Goal: Task Accomplishment & Management: Manage account settings

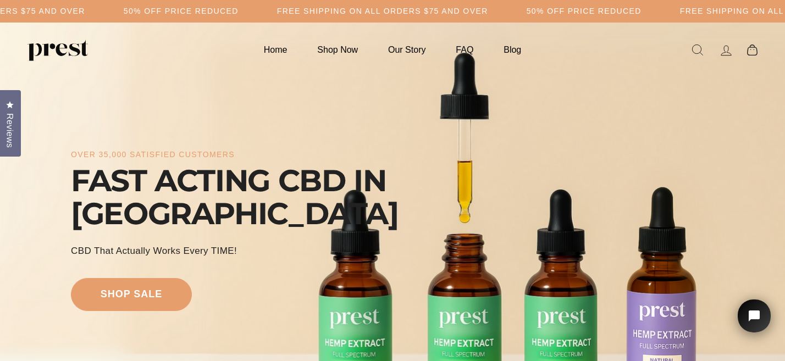
click at [724, 51] on icon at bounding box center [725, 50] width 15 height 15
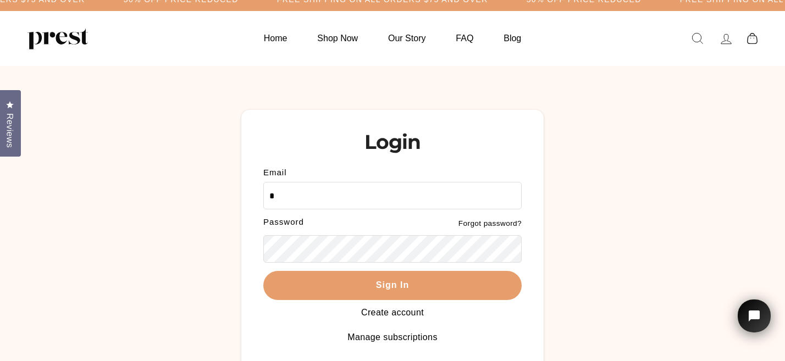
type input "**********"
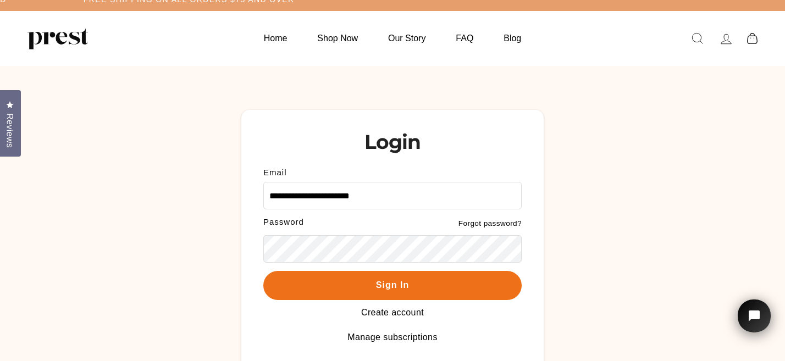
click at [381, 300] on button "Sign In" at bounding box center [392, 285] width 258 height 29
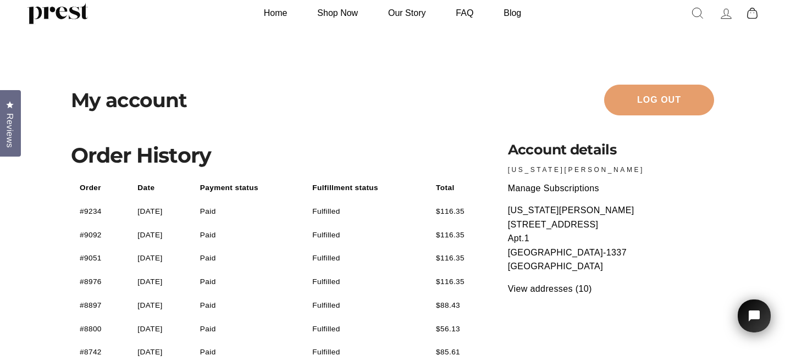
scroll to position [41, 0]
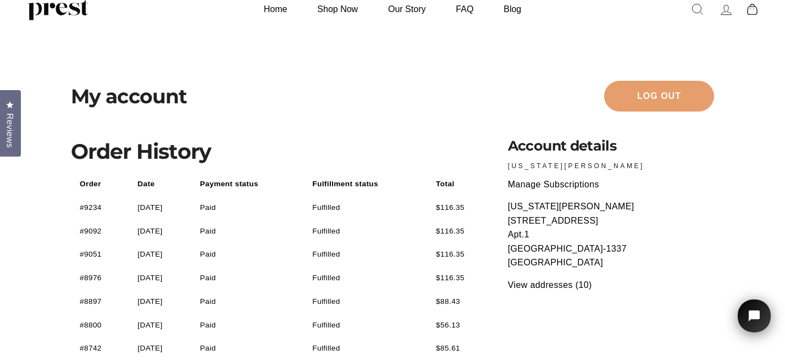
click at [535, 188] on link "Manage Subscriptions" at bounding box center [553, 184] width 91 height 9
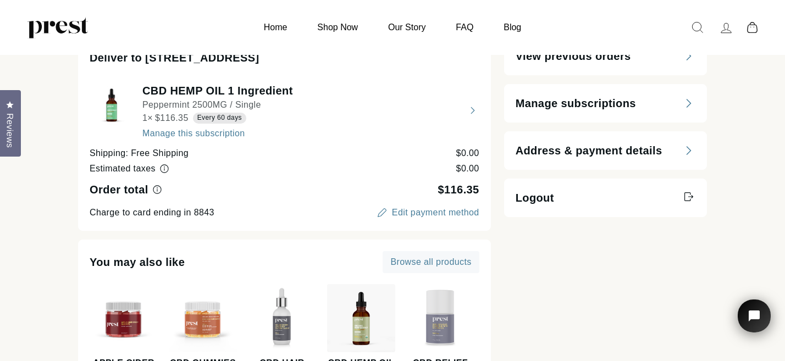
scroll to position [104, 0]
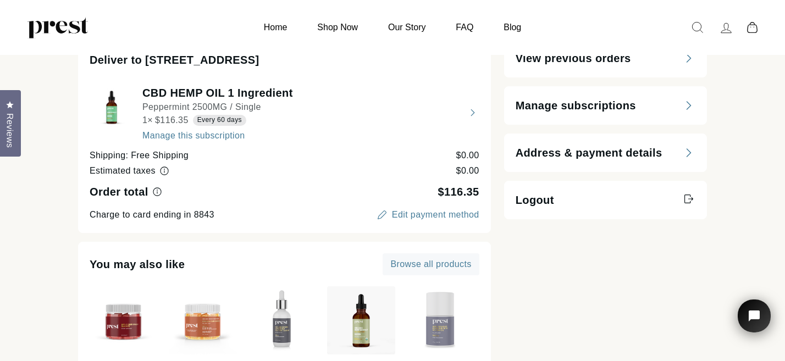
click at [256, 140] on button "view details about CBD HEMP OIL 1 Ingredient Peppermint 2500MG / Single 1 × $11…" at bounding box center [285, 112] width 390 height 55
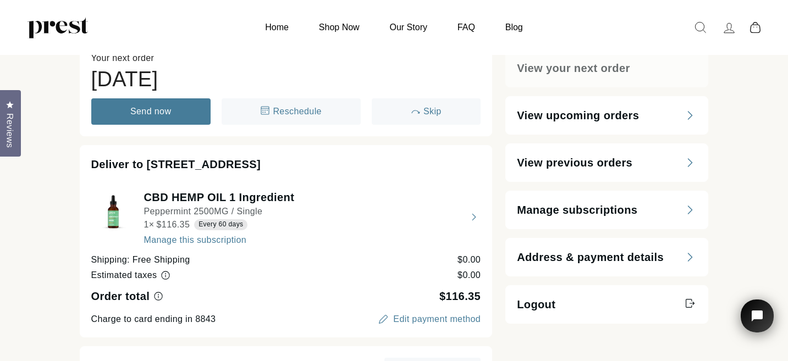
select select "**********"
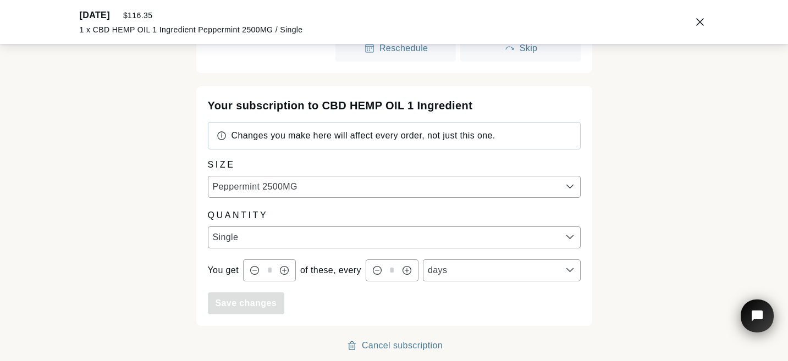
scroll to position [206, 0]
click at [375, 345] on div "Cancel subscription" at bounding box center [402, 345] width 81 height 9
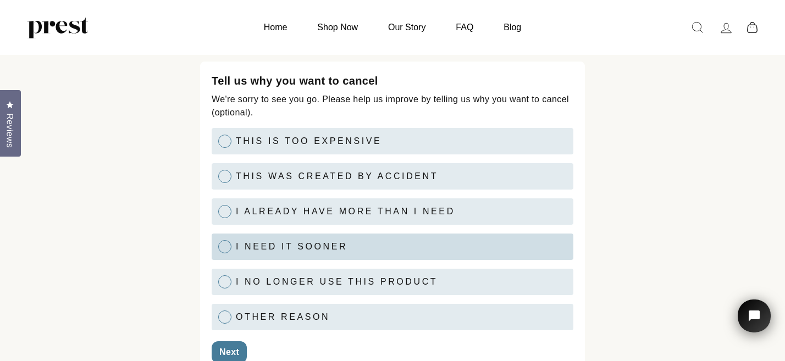
scroll to position [114, 0]
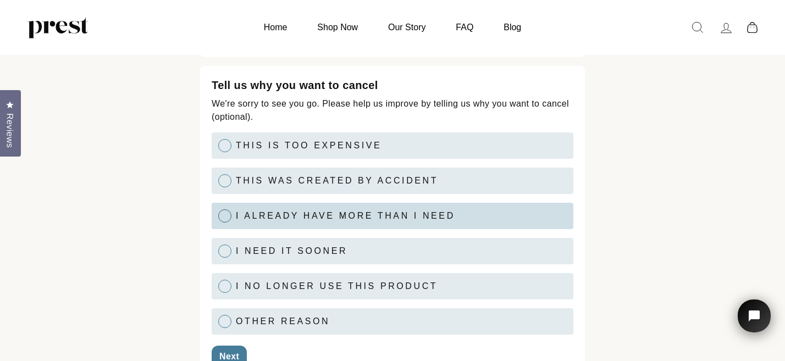
click at [219, 223] on div at bounding box center [224, 215] width 13 height 13
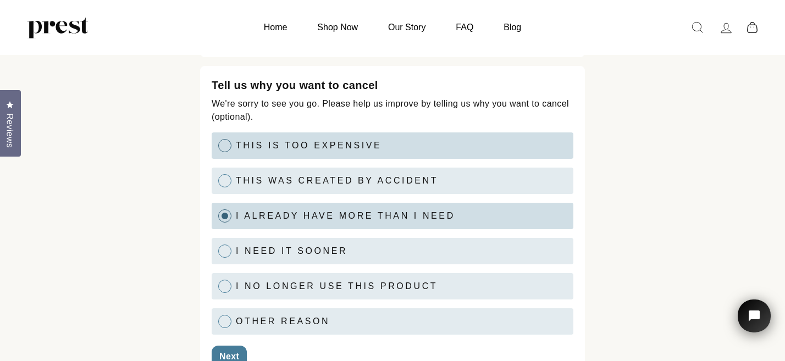
click at [221, 152] on div at bounding box center [224, 145] width 13 height 13
click at [223, 223] on div at bounding box center [224, 215] width 13 height 13
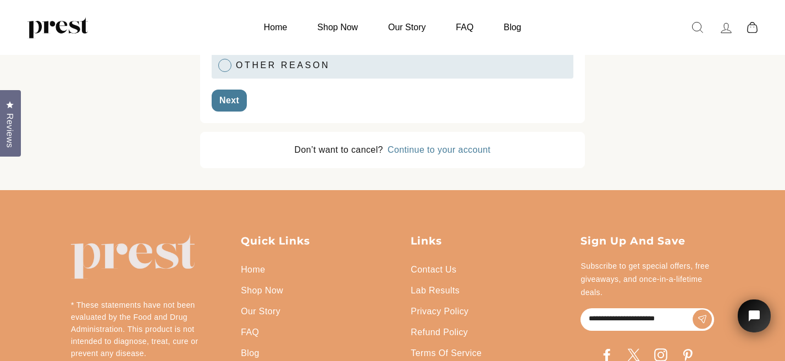
scroll to position [373, 0]
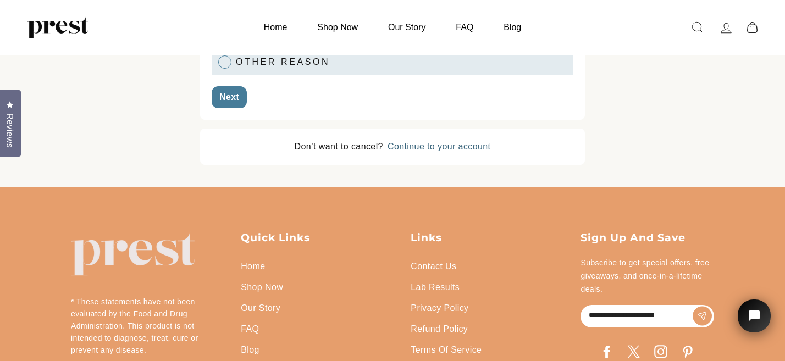
click at [428, 151] on div "Continue to your account" at bounding box center [438, 146] width 103 height 9
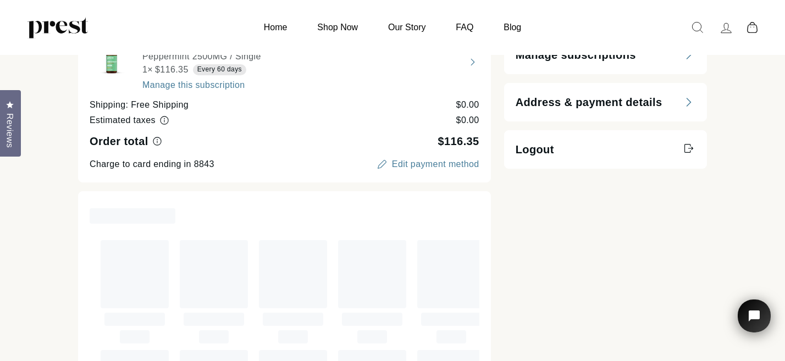
scroll to position [156, 0]
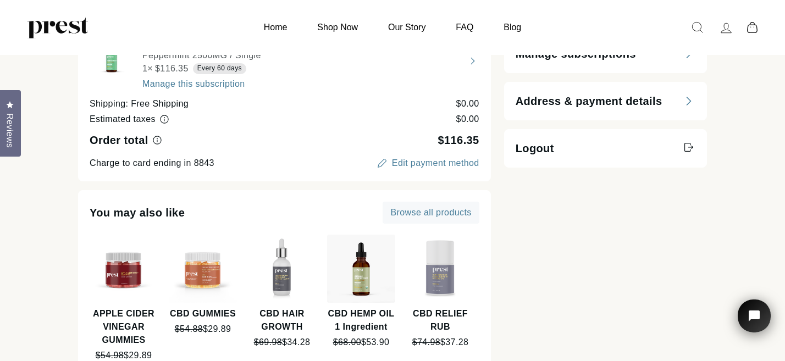
click at [212, 88] on button "view details about CBD HEMP OIL 1 Ingredient Peppermint 2500MG / Single 1 × $11…" at bounding box center [285, 61] width 390 height 55
select select "**********"
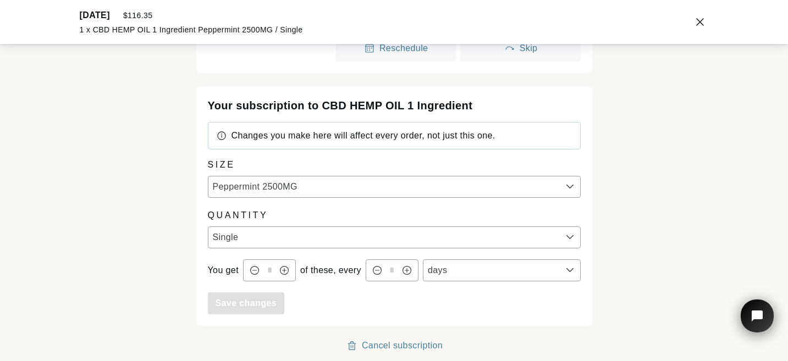
scroll to position [206, 0]
click at [375, 345] on div "Cancel subscription" at bounding box center [402, 345] width 81 height 9
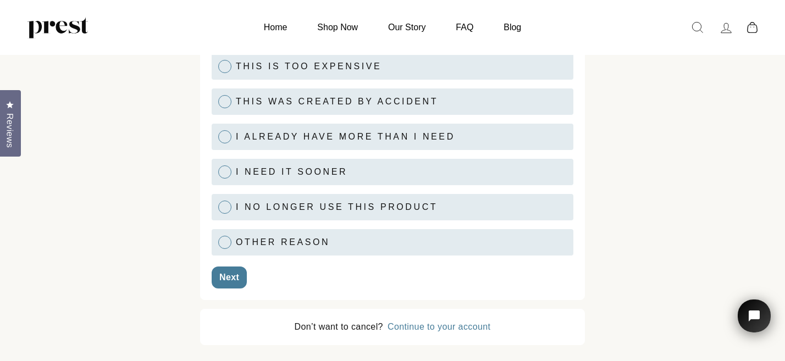
scroll to position [191, 0]
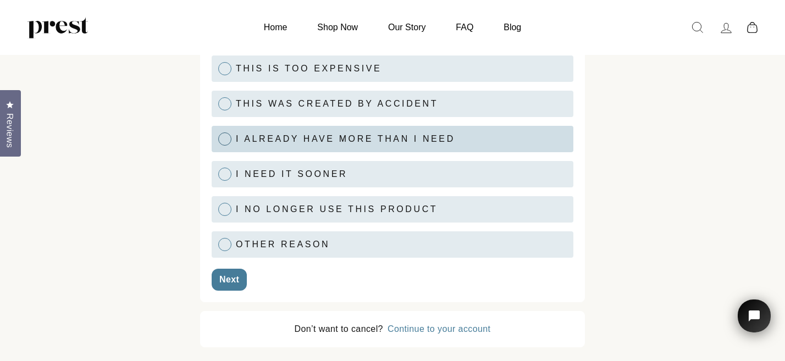
click at [226, 146] on div at bounding box center [224, 138] width 13 height 13
click at [230, 284] on div "Next" at bounding box center [229, 279] width 20 height 9
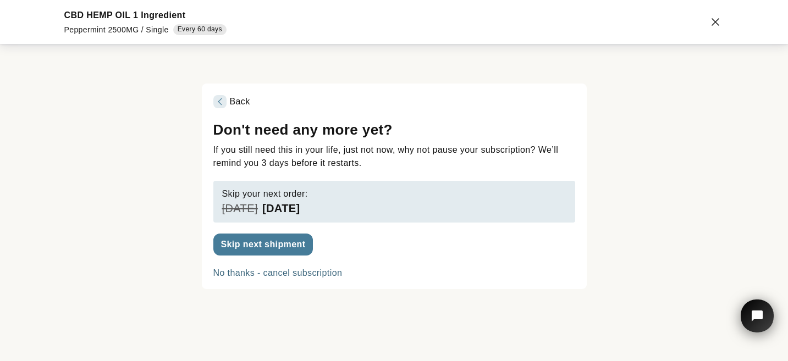
click at [307, 278] on div "No thanks - cancel subscription" at bounding box center [277, 273] width 129 height 9
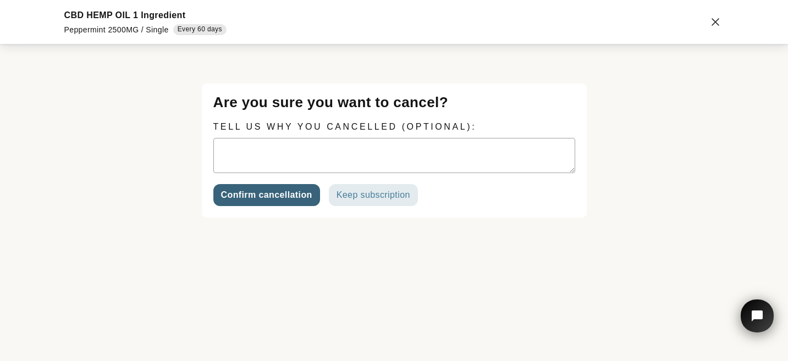
click at [286, 199] on div "Confirm cancellation" at bounding box center [266, 195] width 91 height 9
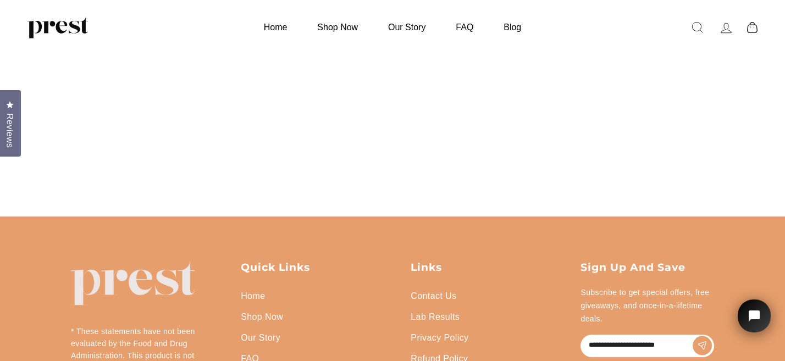
scroll to position [195, 0]
